Goal: Task Accomplishment & Management: Manage account settings

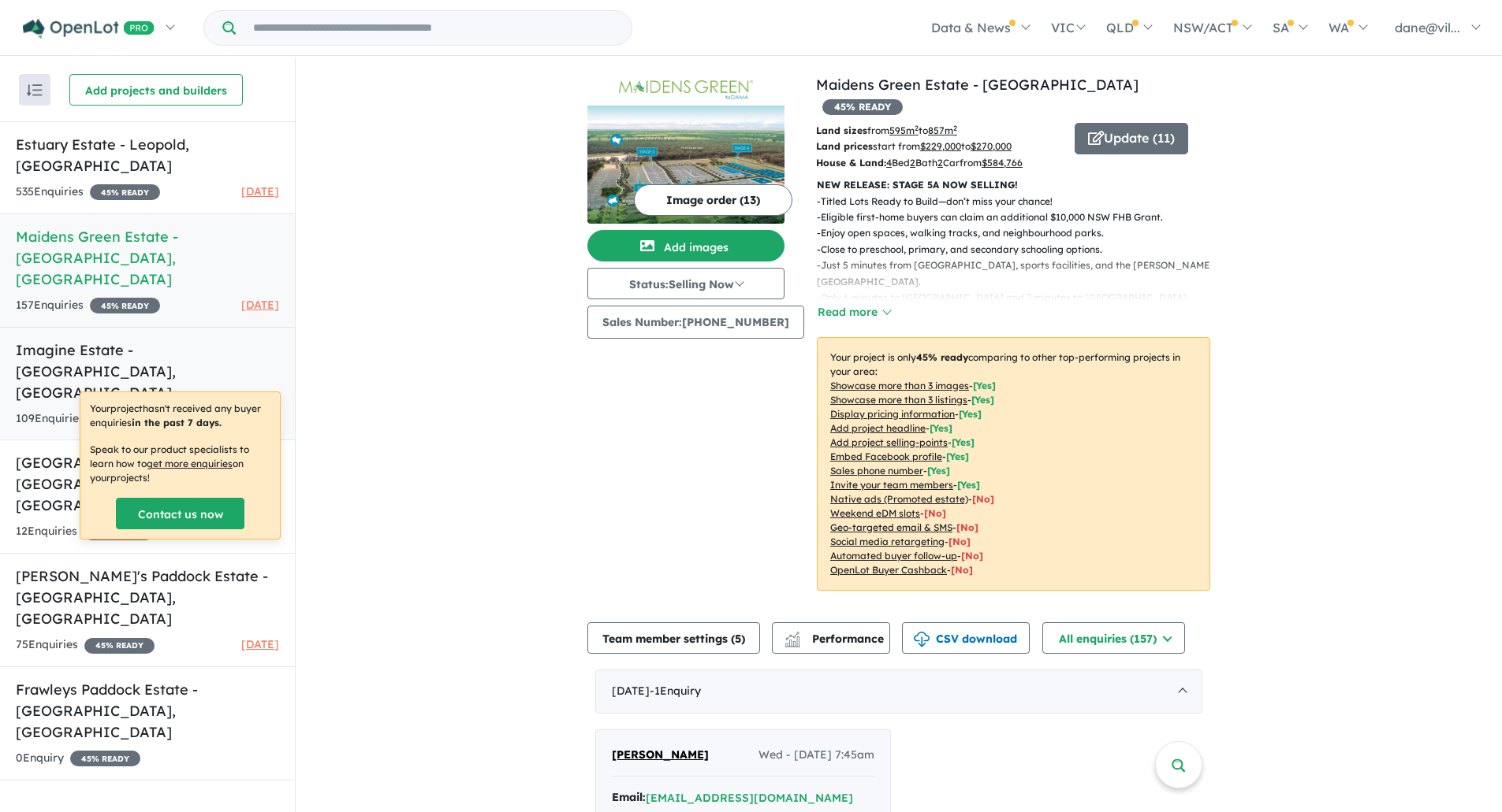
click at [189, 410] on div "109 Enquir ies ( 0 unread) 45 % READY [DATE]" at bounding box center [148, 419] width 264 height 19
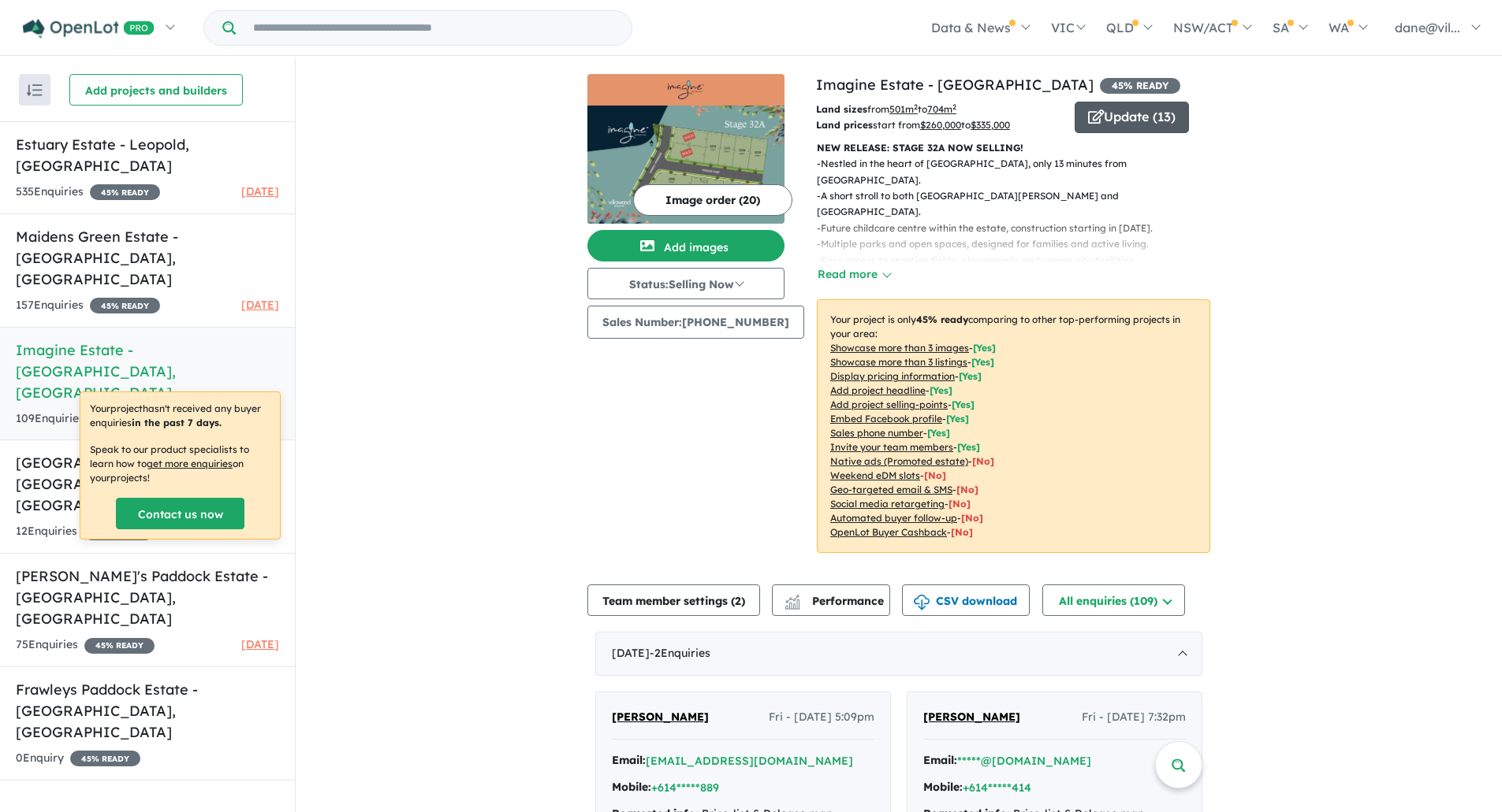
click at [1144, 124] on button "Update ( 13 )" at bounding box center [1131, 117] width 114 height 31
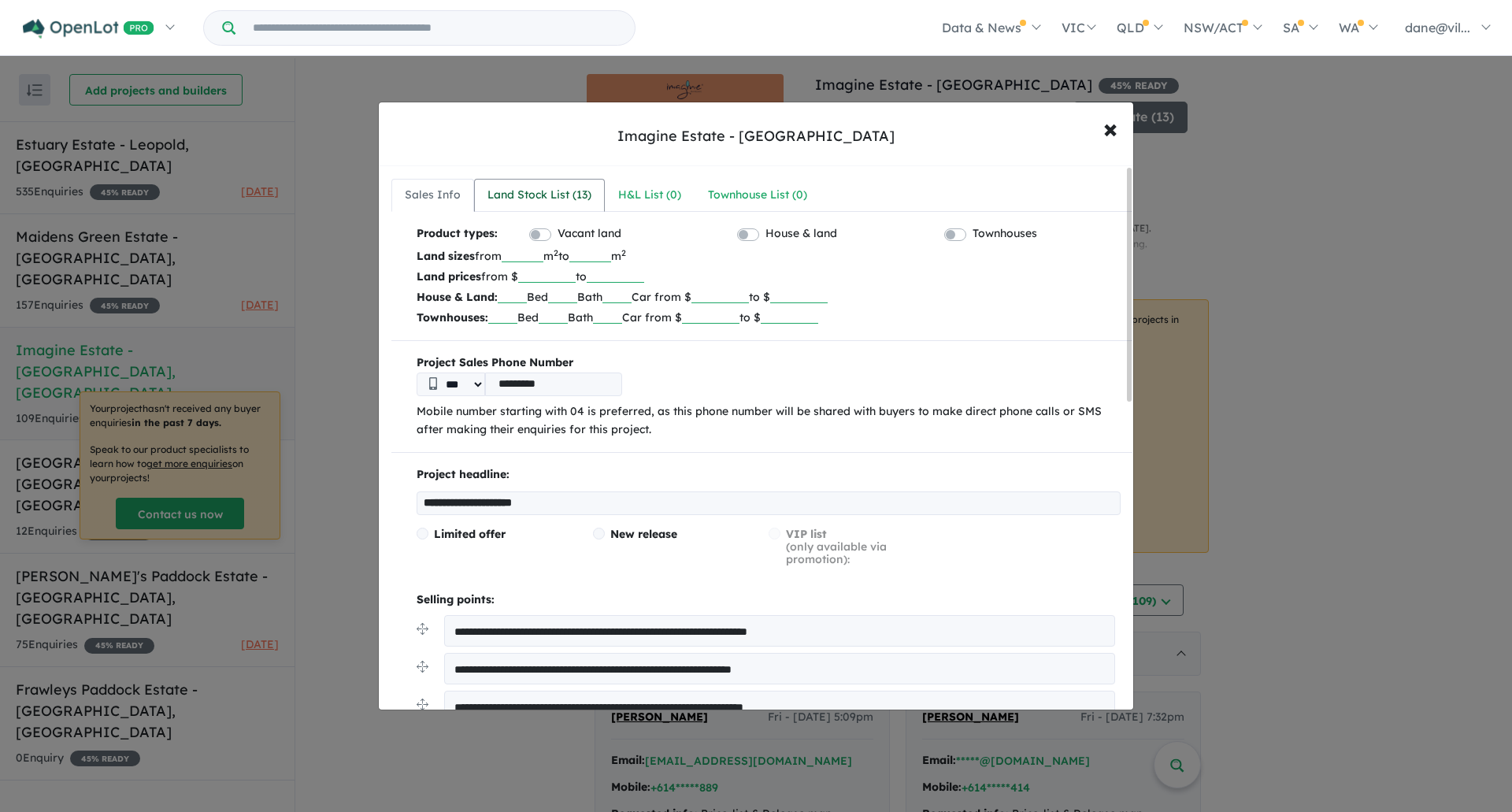
click at [552, 193] on div "Land Stock List ( 13 )" at bounding box center [539, 195] width 104 height 19
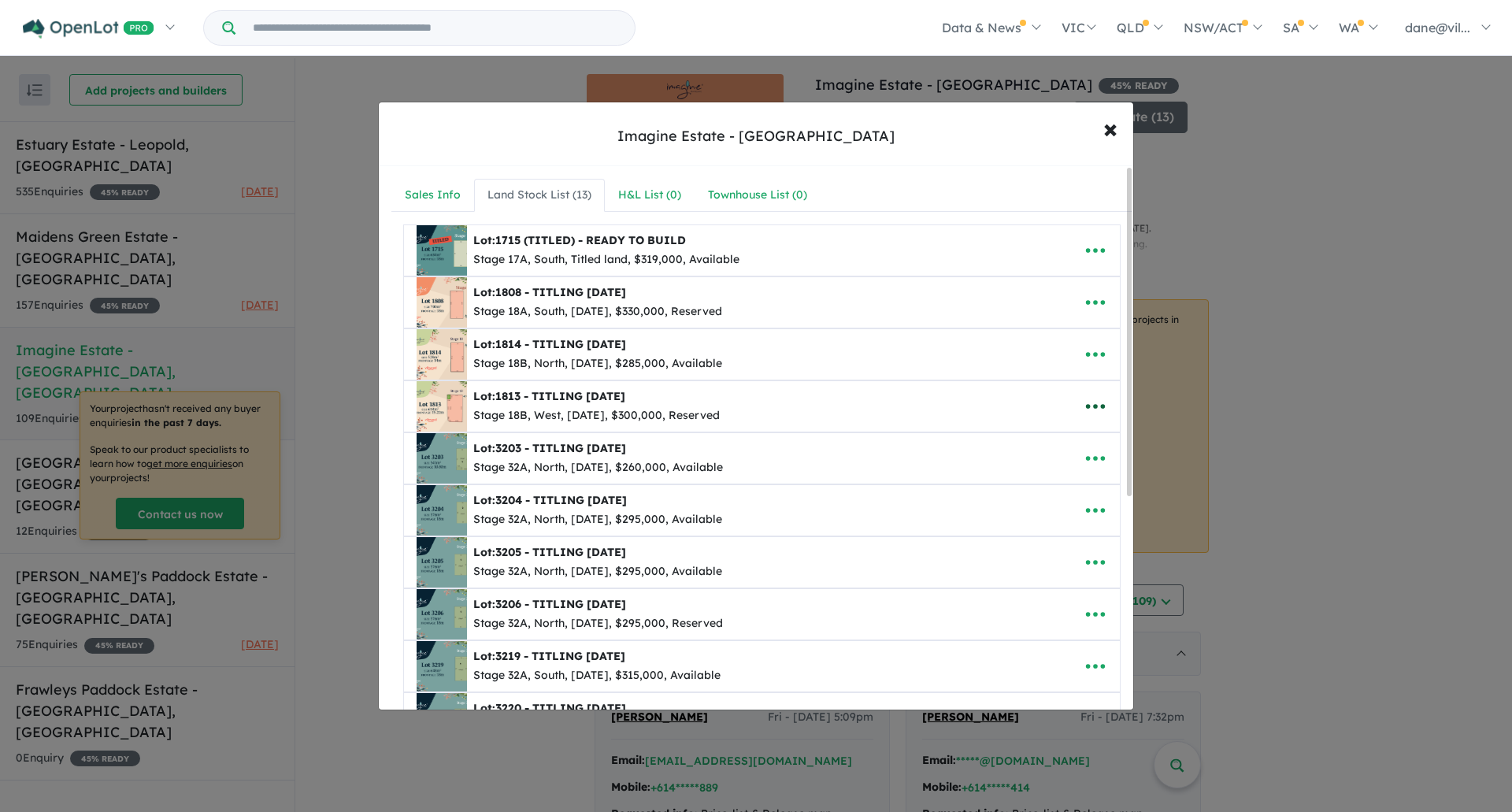
click at [1088, 408] on icon "button" at bounding box center [1095, 407] width 24 height 24
click at [1068, 489] on link "Remove" at bounding box center [1060, 481] width 117 height 36
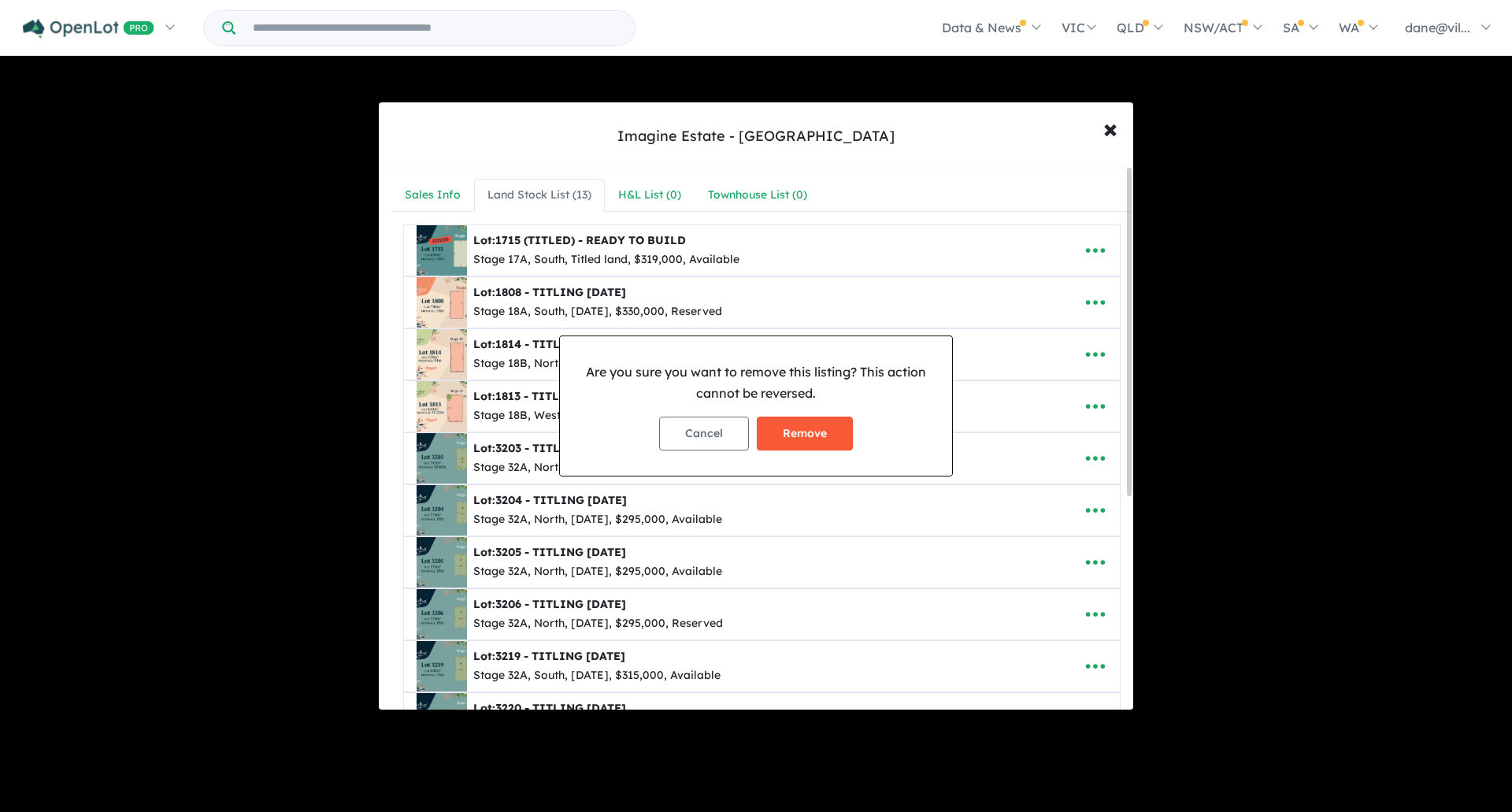
click at [811, 437] on button "Remove" at bounding box center [805, 434] width 96 height 33
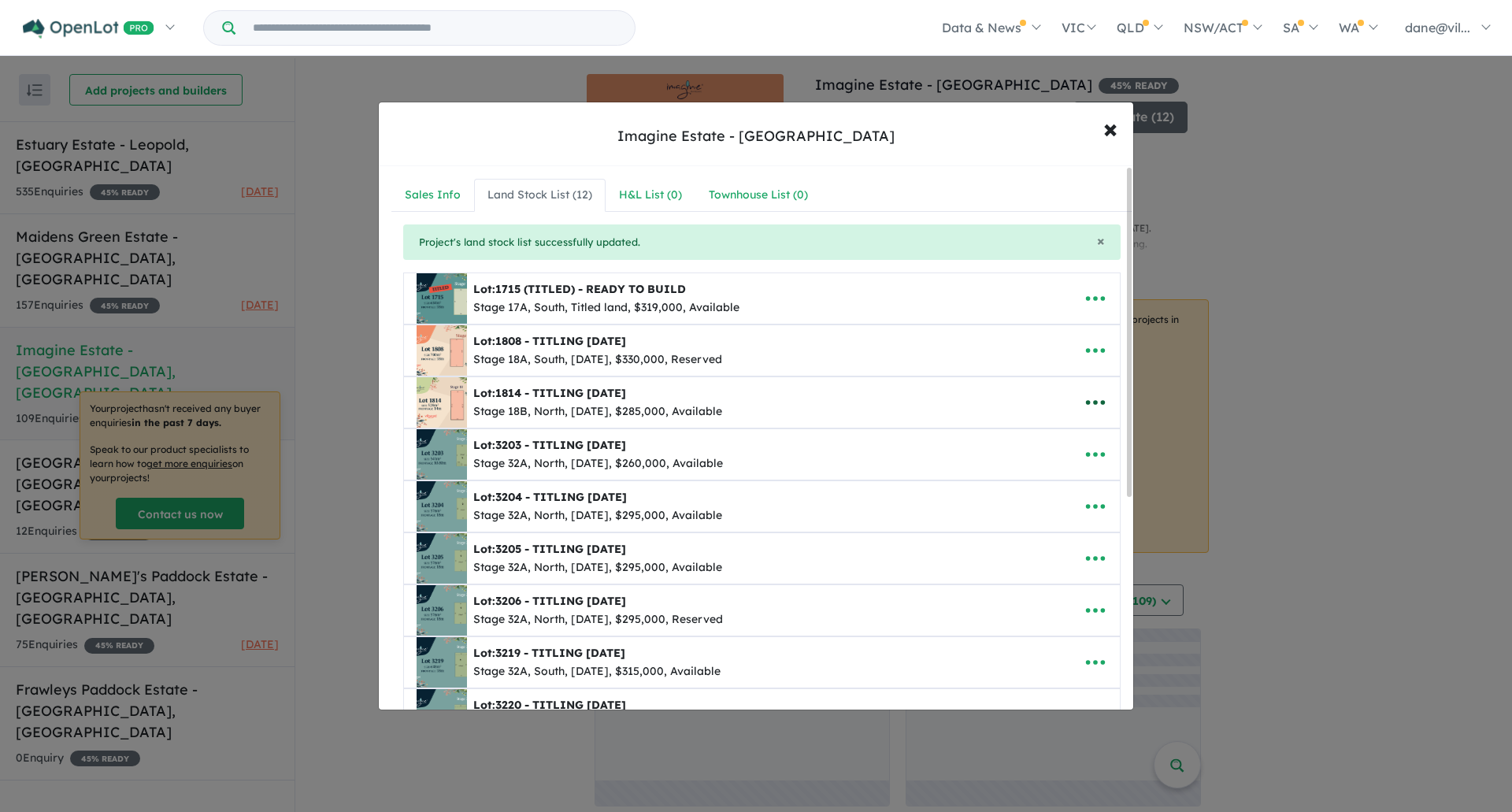
click at [1096, 401] on icon "button" at bounding box center [1094, 403] width 19 height 5
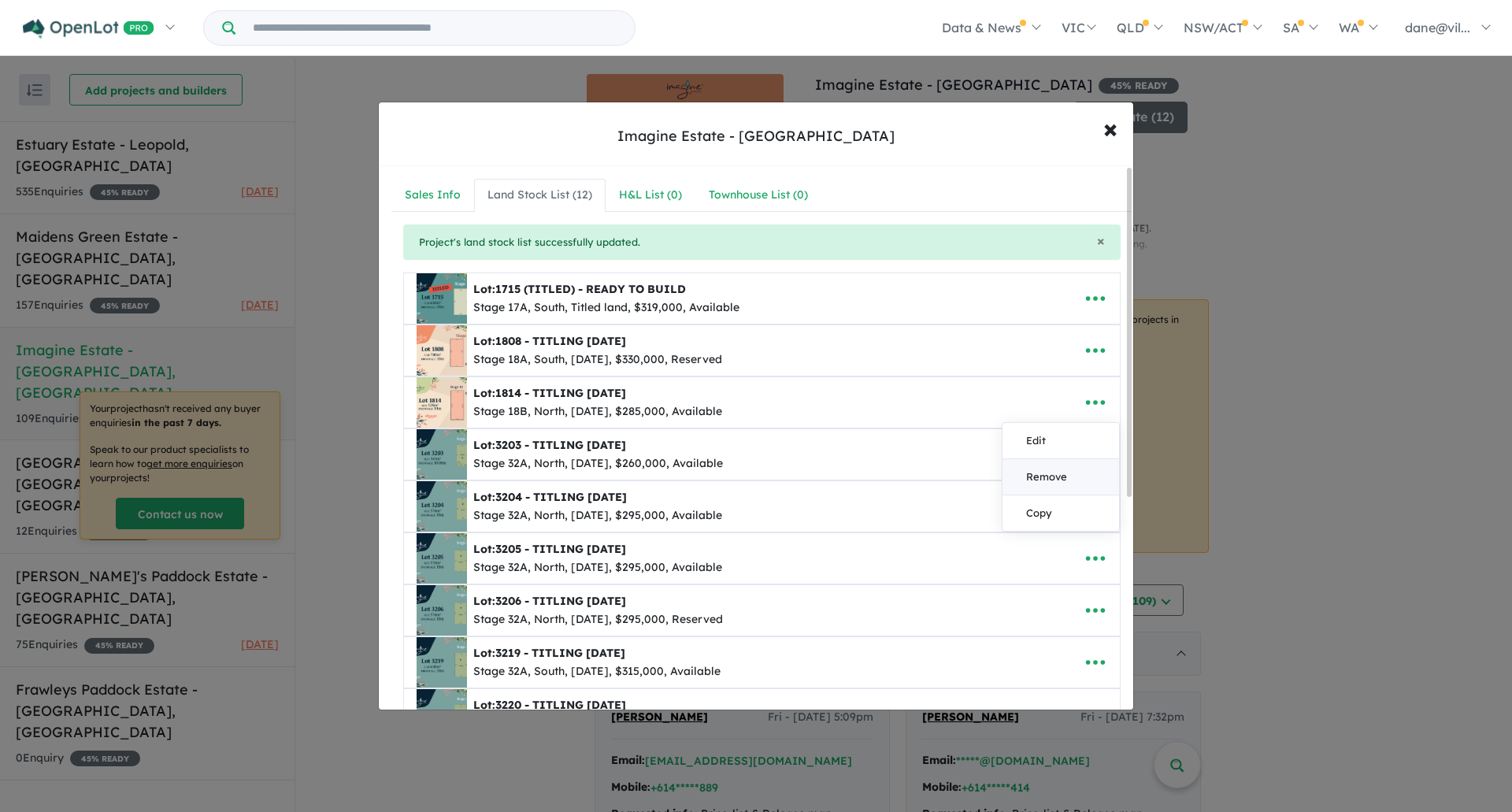
click at [1065, 470] on link "Remove" at bounding box center [1060, 477] width 117 height 36
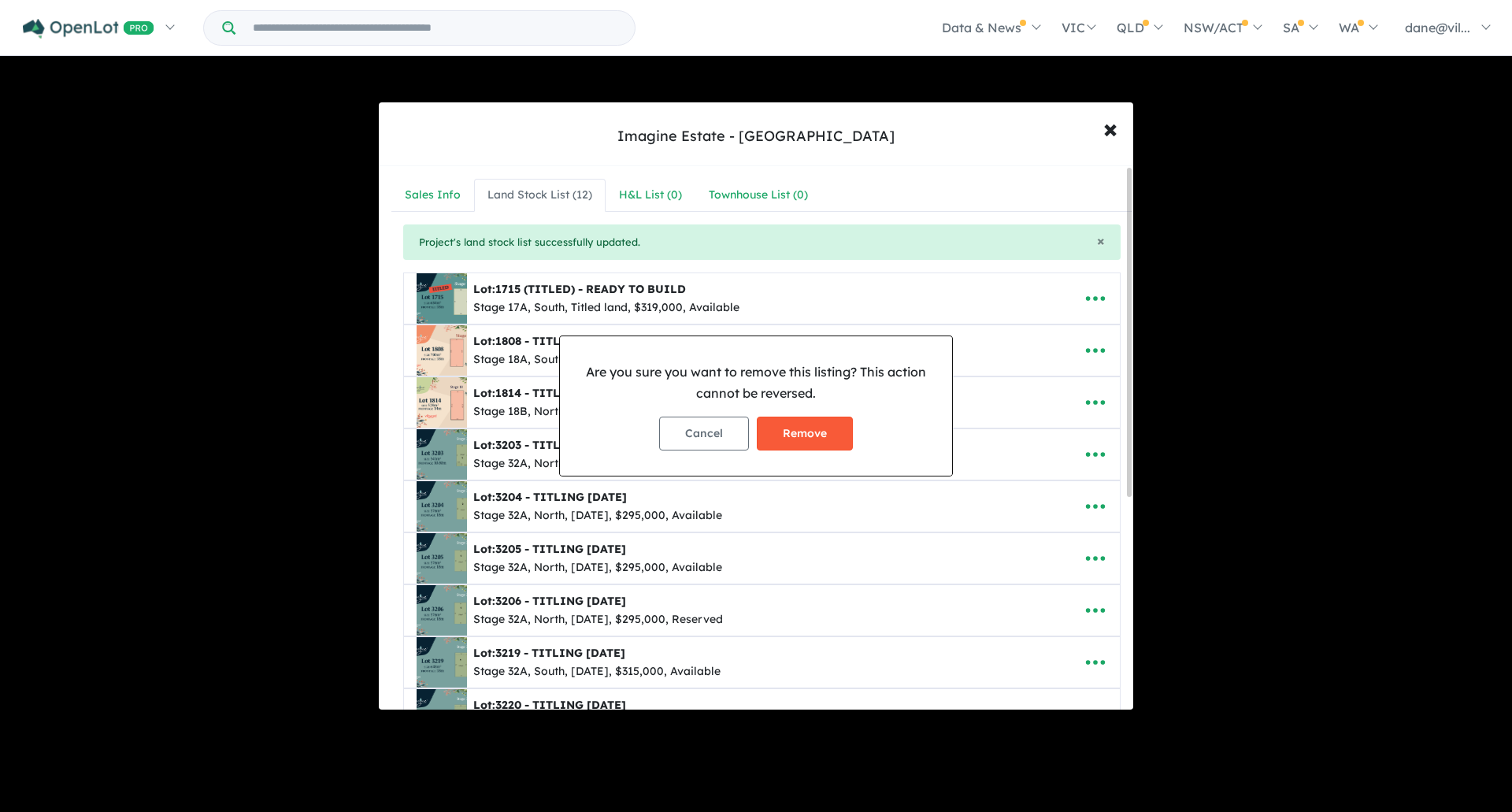
click at [811, 433] on button "Remove" at bounding box center [805, 434] width 96 height 33
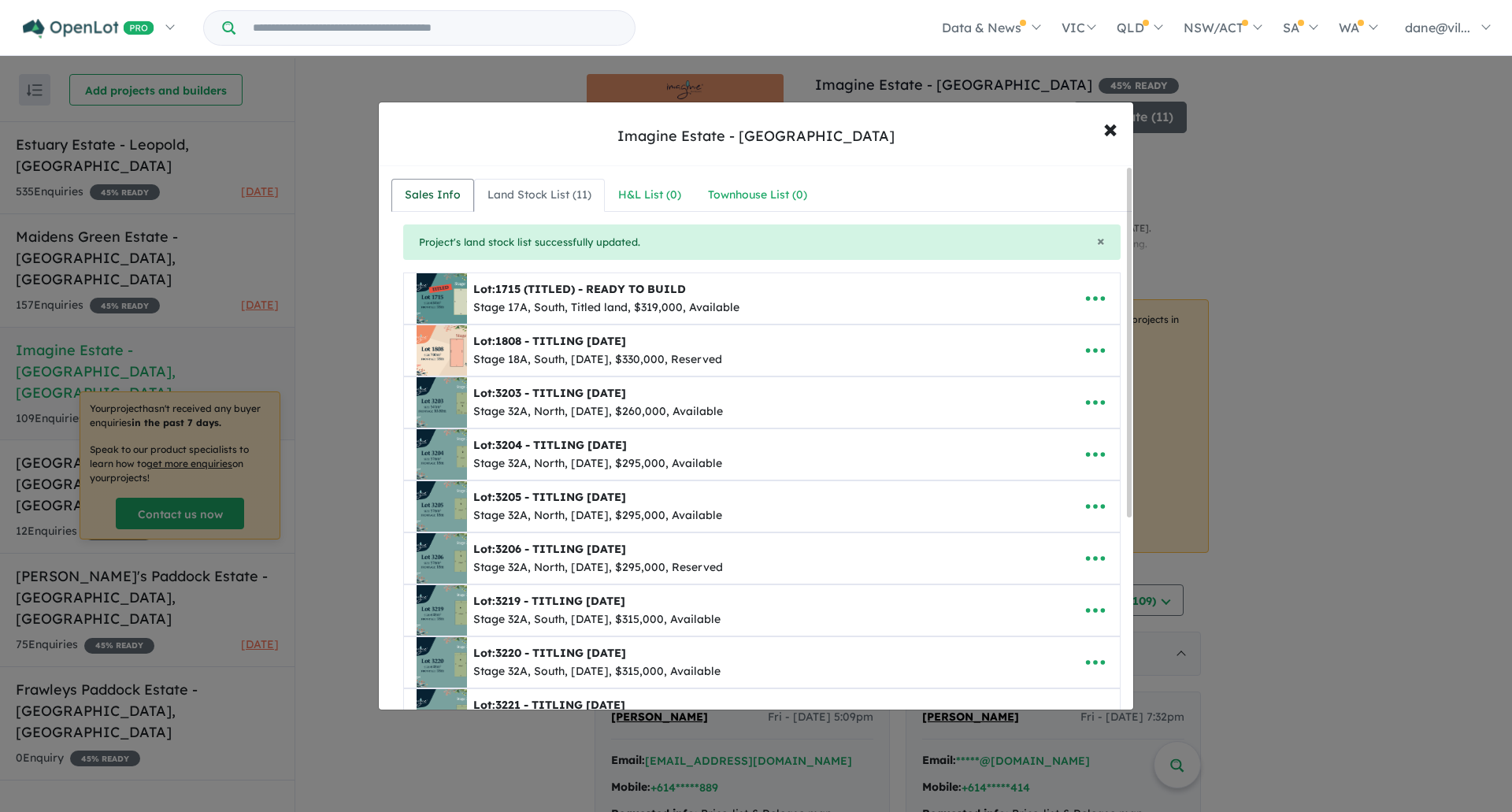
click at [456, 203] on div "Sales Info" at bounding box center [432, 195] width 56 height 19
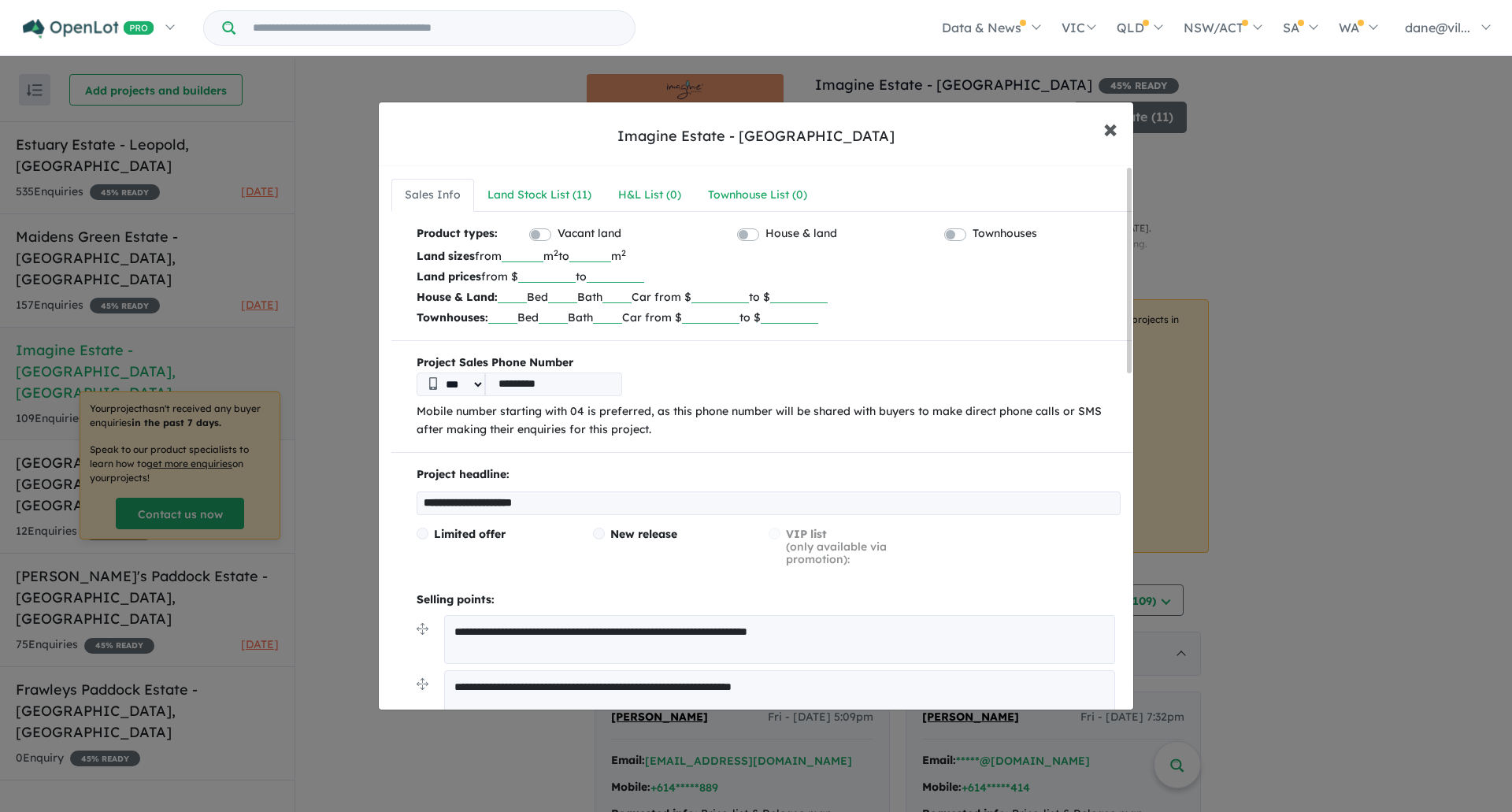
click at [1103, 128] on span "×" at bounding box center [1110, 128] width 14 height 33
